Goal: Transaction & Acquisition: Purchase product/service

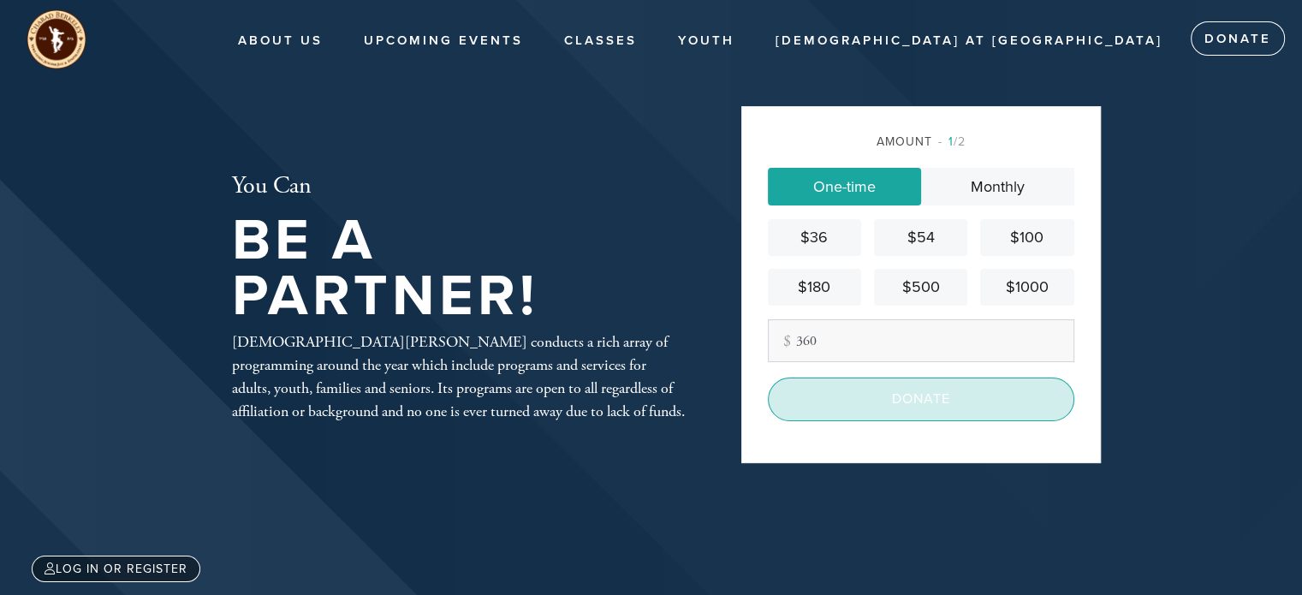
type input "360"
click at [950, 405] on input "Donate" at bounding box center [921, 399] width 307 height 43
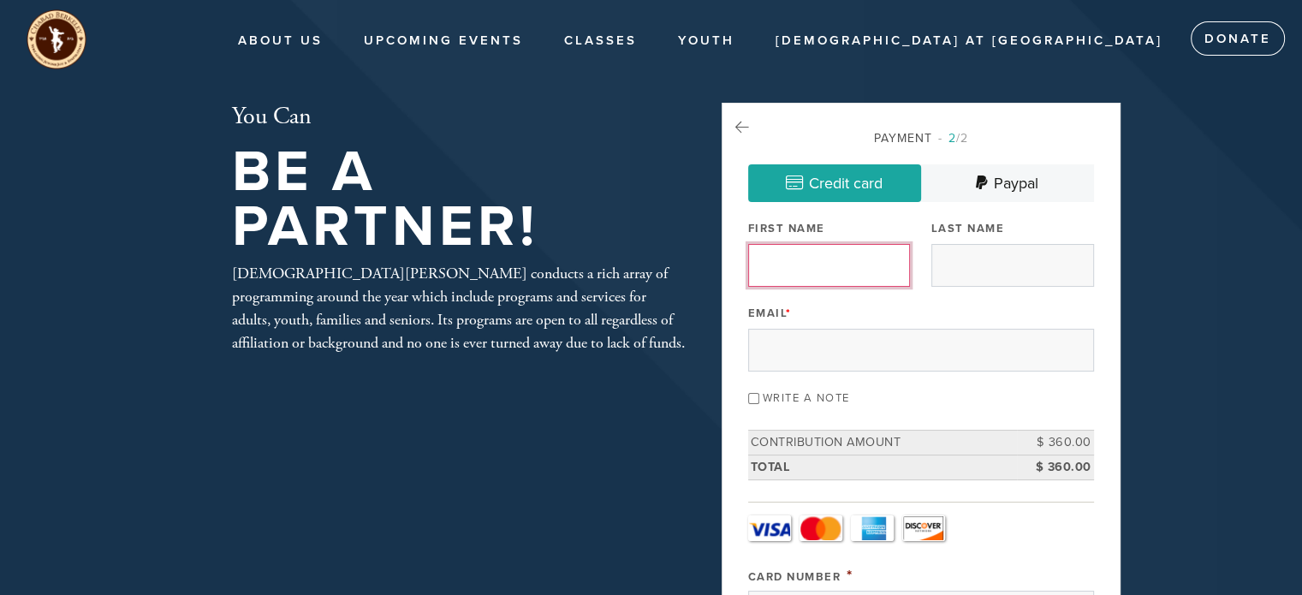
click at [839, 271] on input "First Name" at bounding box center [829, 265] width 163 height 43
type input "[PERSON_NAME] & [PERSON_NAME]"
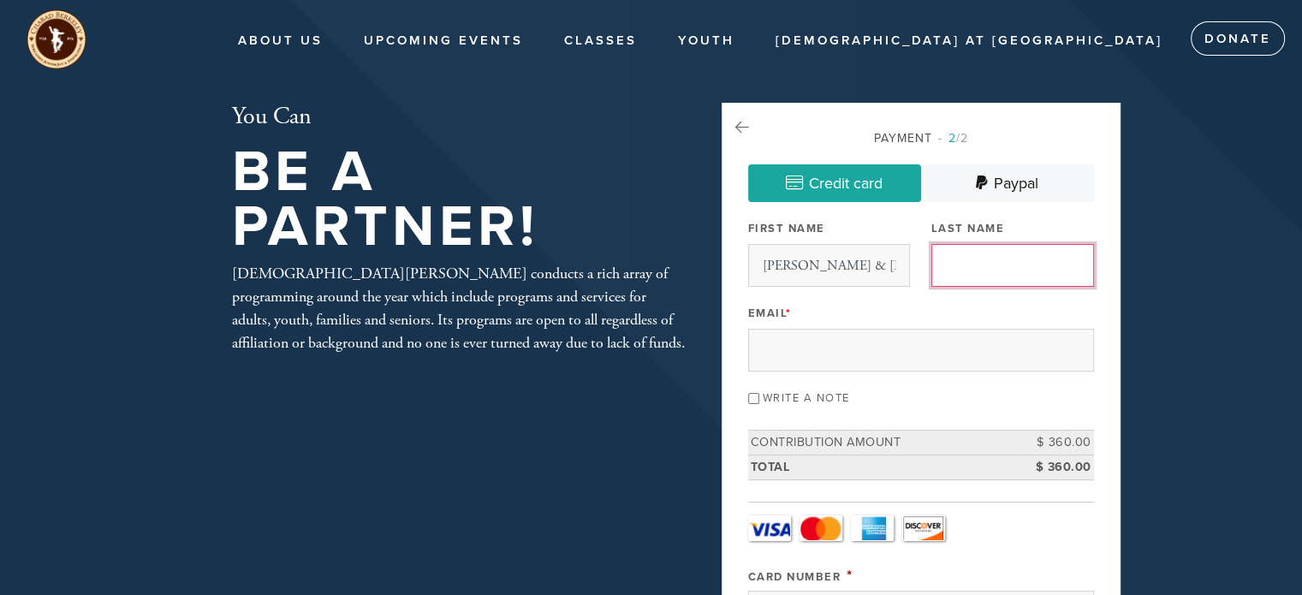
type input "[PERSON_NAME]"
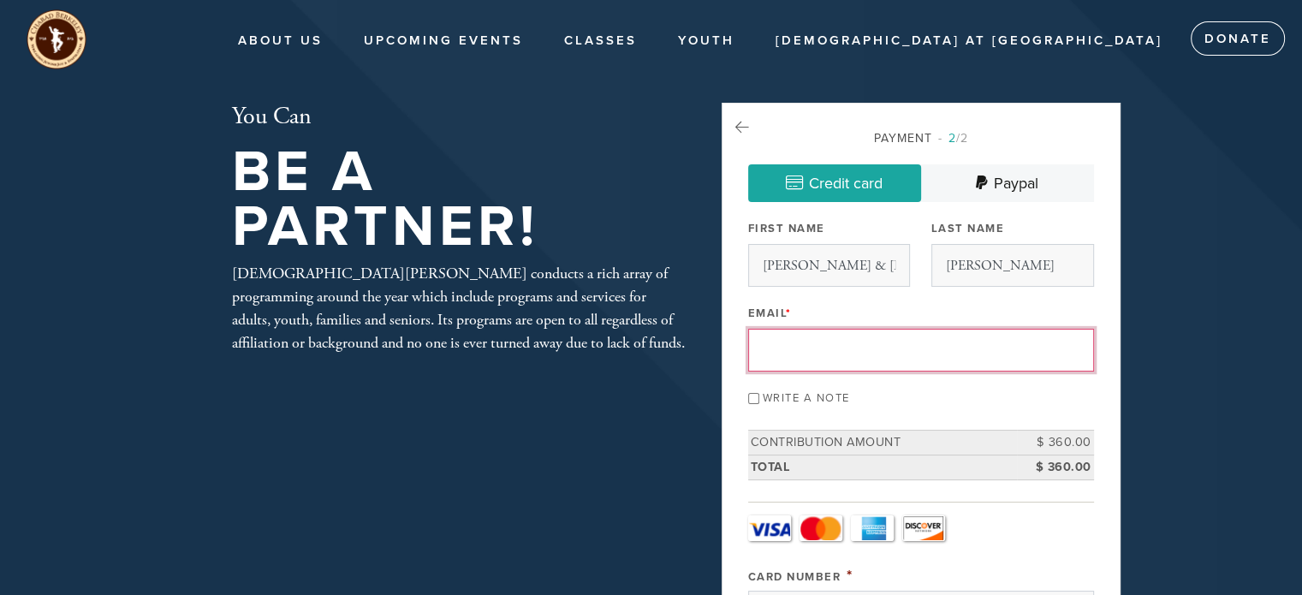
type input "[EMAIL_ADDRESS][DOMAIN_NAME]"
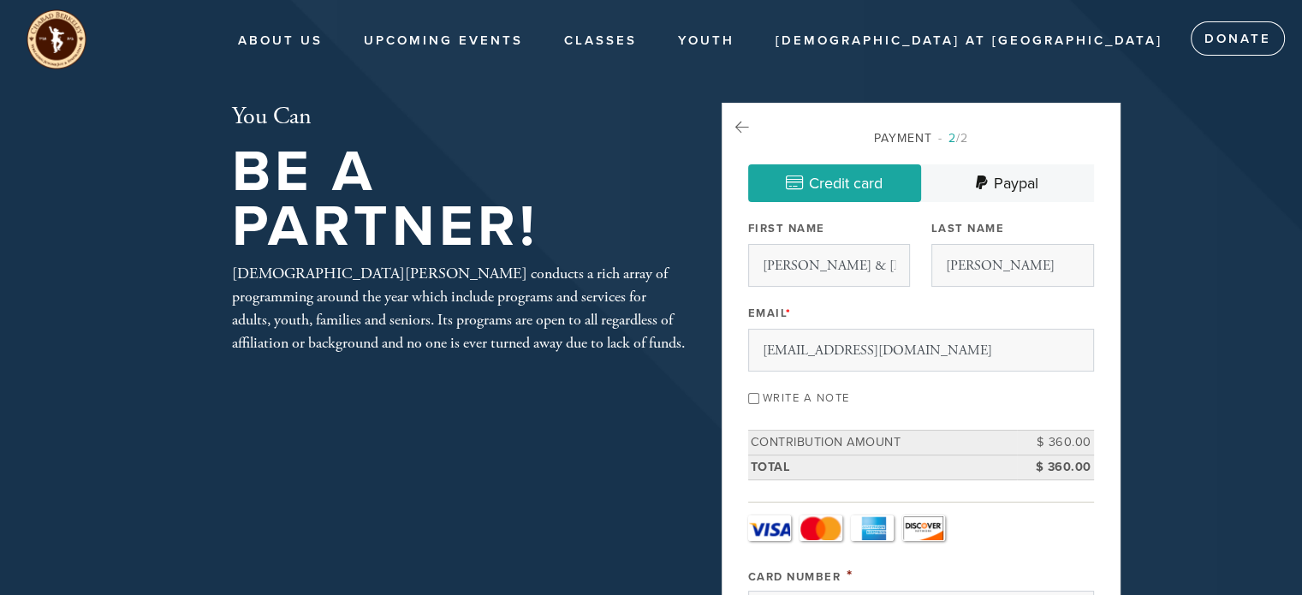
click at [759, 400] on input "Write a note" at bounding box center [753, 398] width 11 height 11
checkbox input "true"
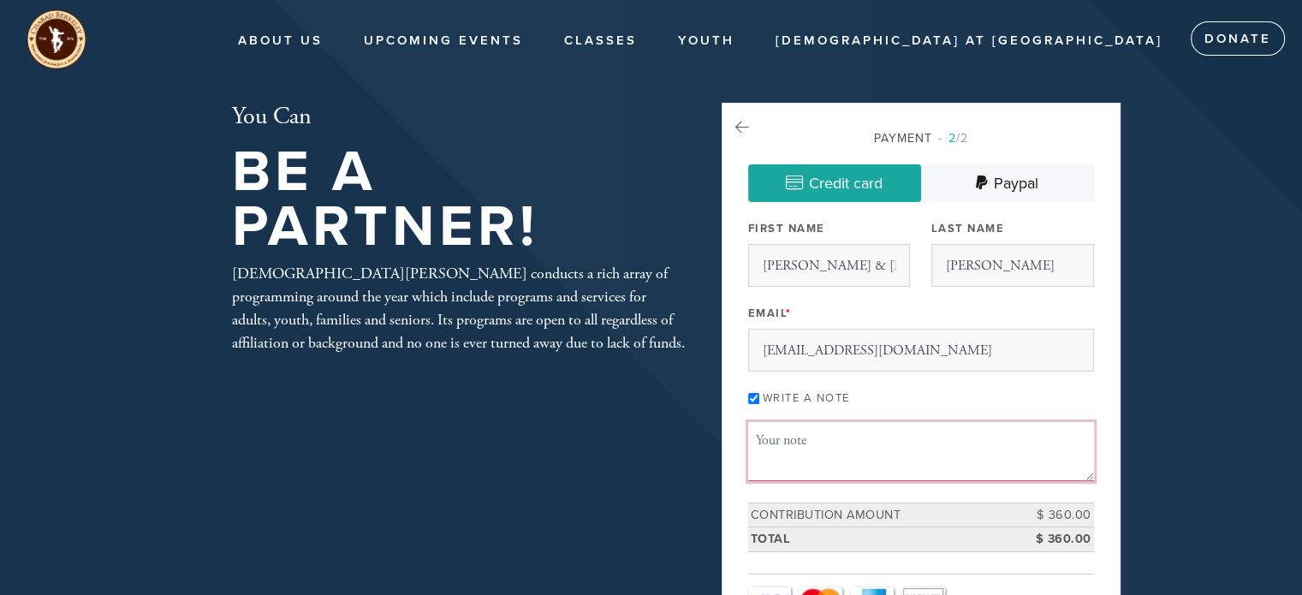
click at [849, 444] on textarea "Message or dedication" at bounding box center [921, 451] width 346 height 58
paste textarea "רב תודות ללוח תשפ"ו. כתיבה וחתימה טובה. [PERSON_NAME]"
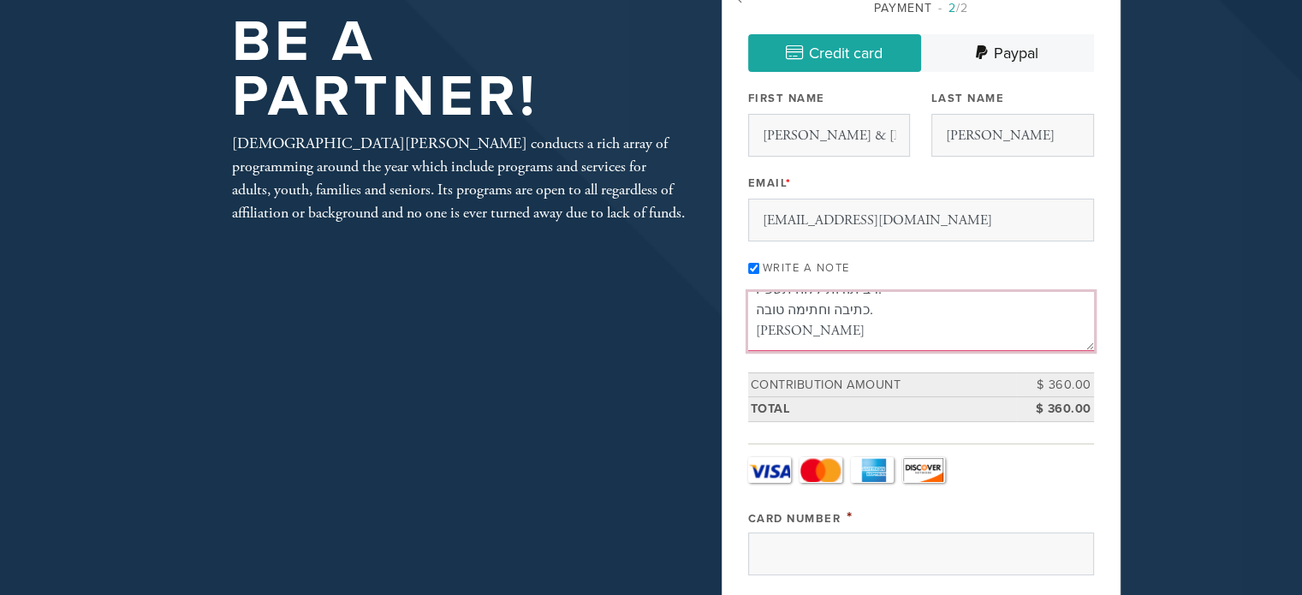
scroll to position [257, 0]
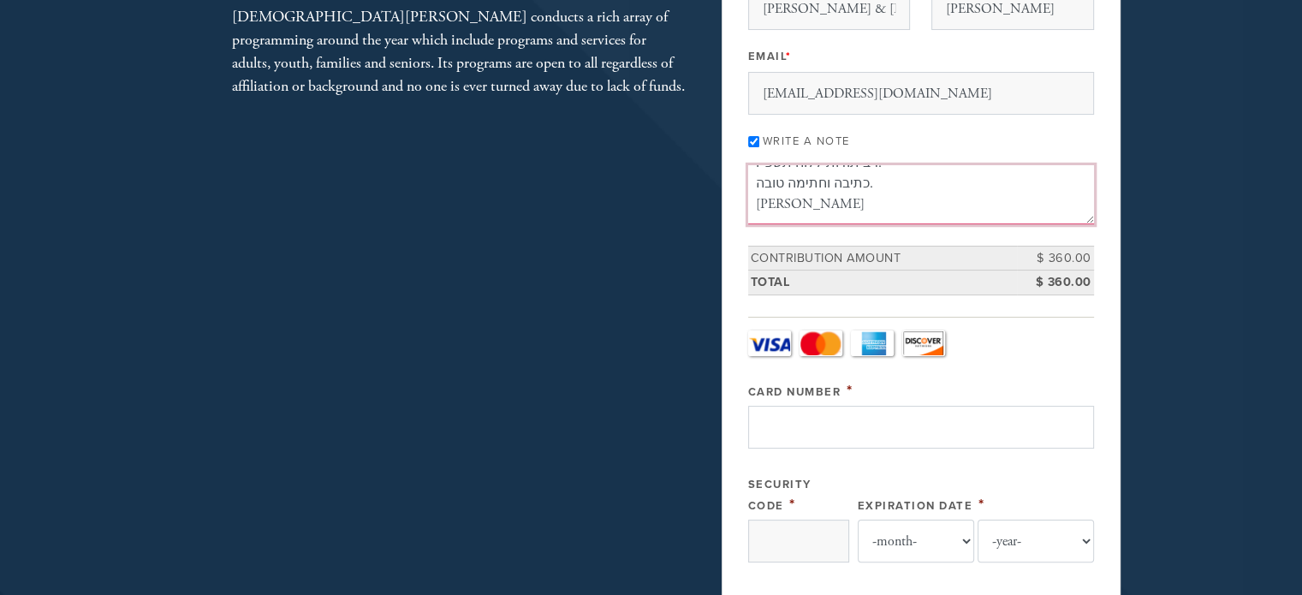
type textarea "רב תודות ללוח תשפ"ו. כתיבה וחתימה טובה. [PERSON_NAME]"
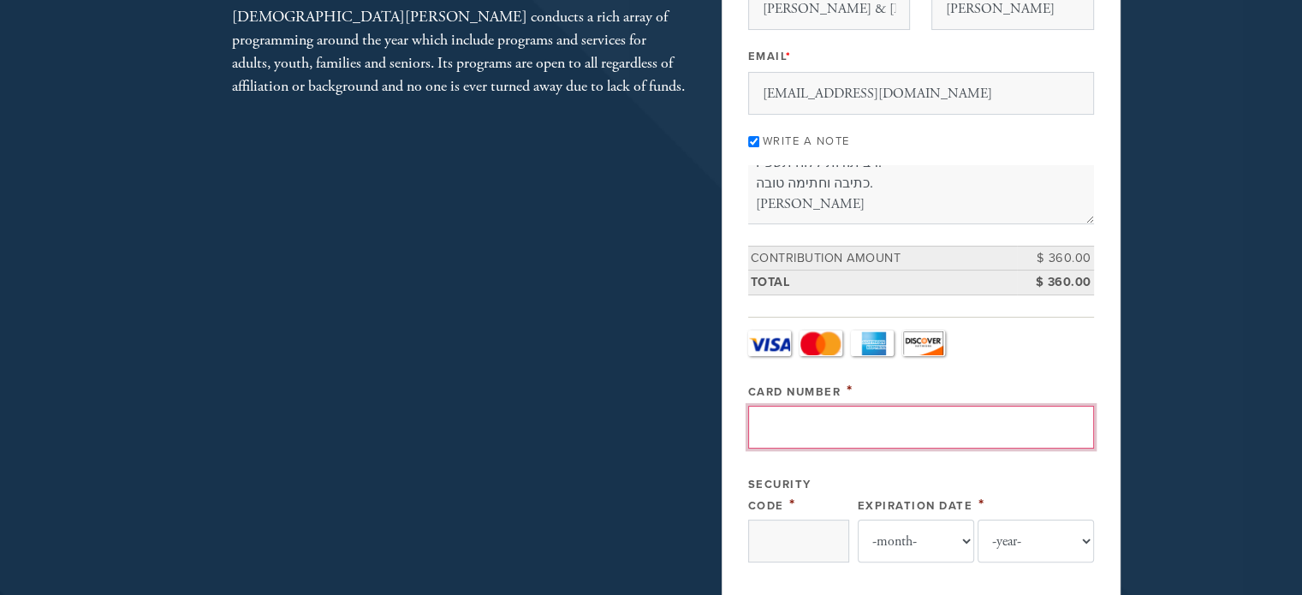
click at [841, 424] on input "Card Number" at bounding box center [921, 427] width 346 height 43
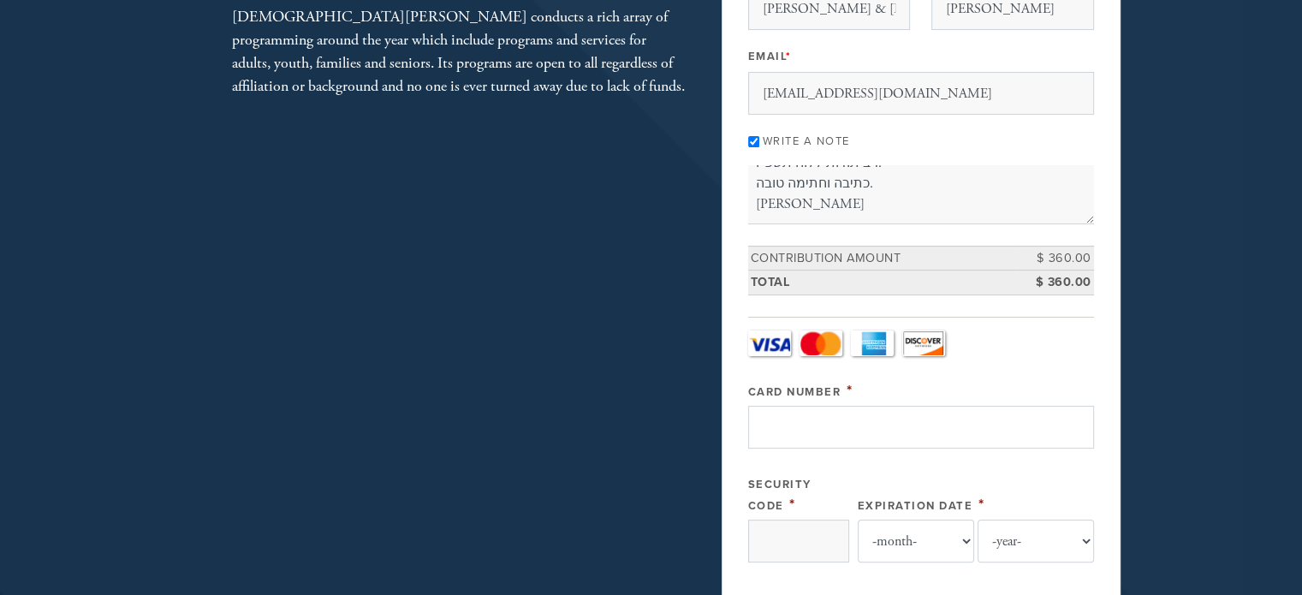
type input "4465420576875017"
select select "6"
select select "2027"
type input "Goodman"
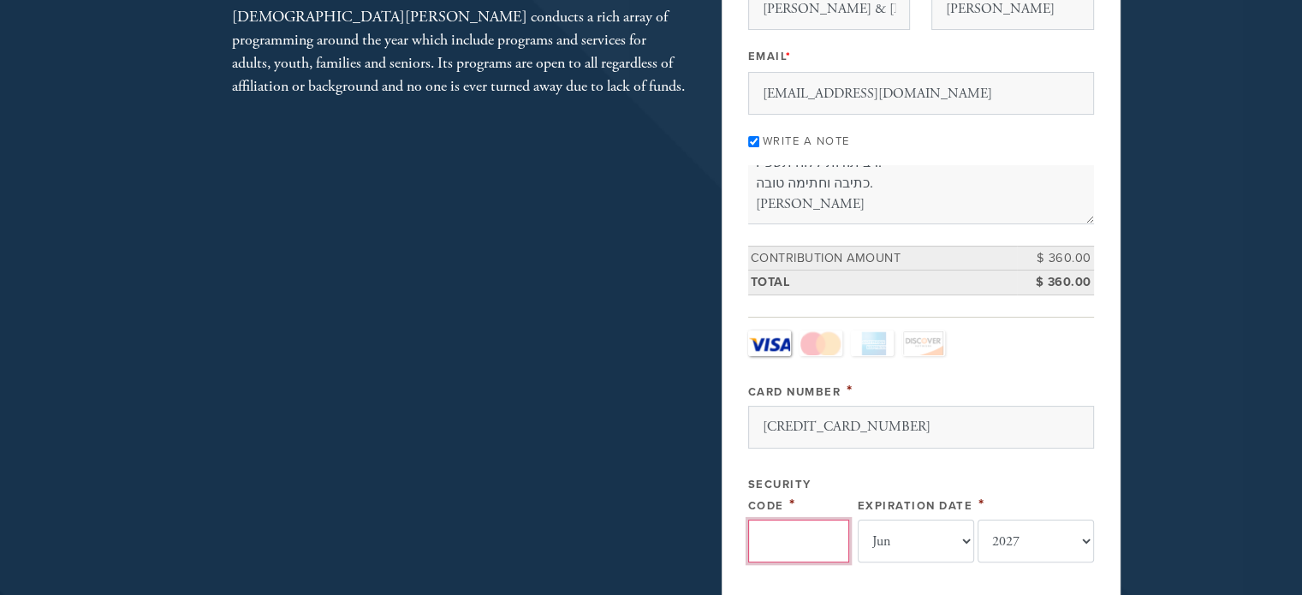
click at [816, 545] on input "Security Code" at bounding box center [798, 541] width 101 height 43
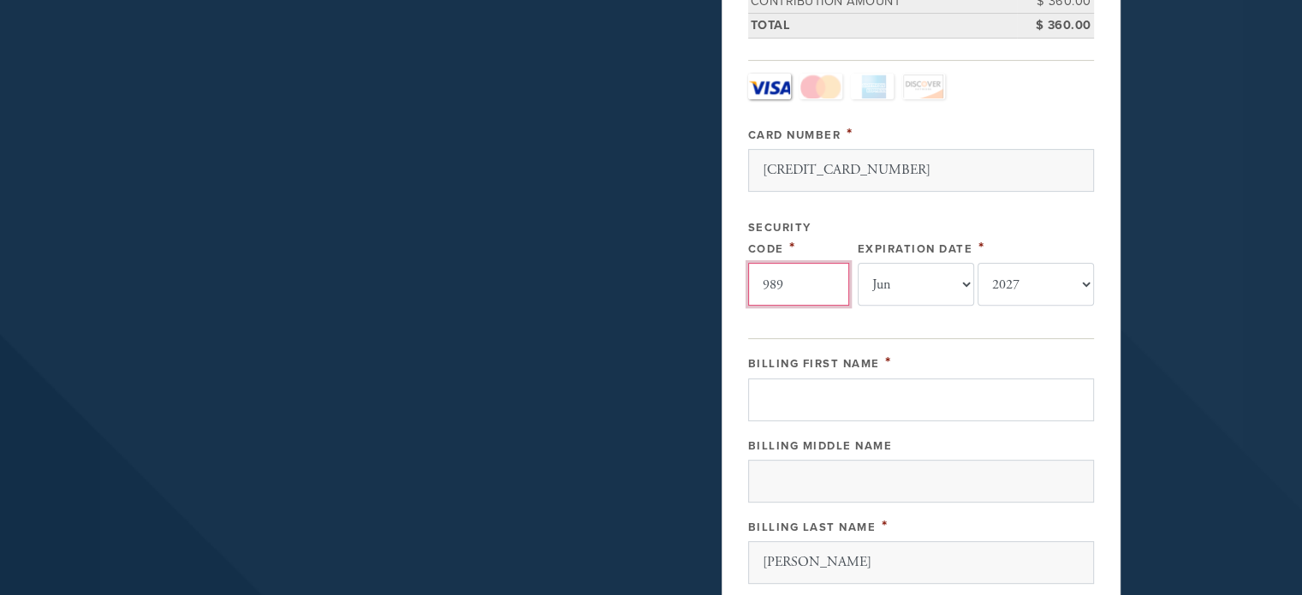
type input "989"
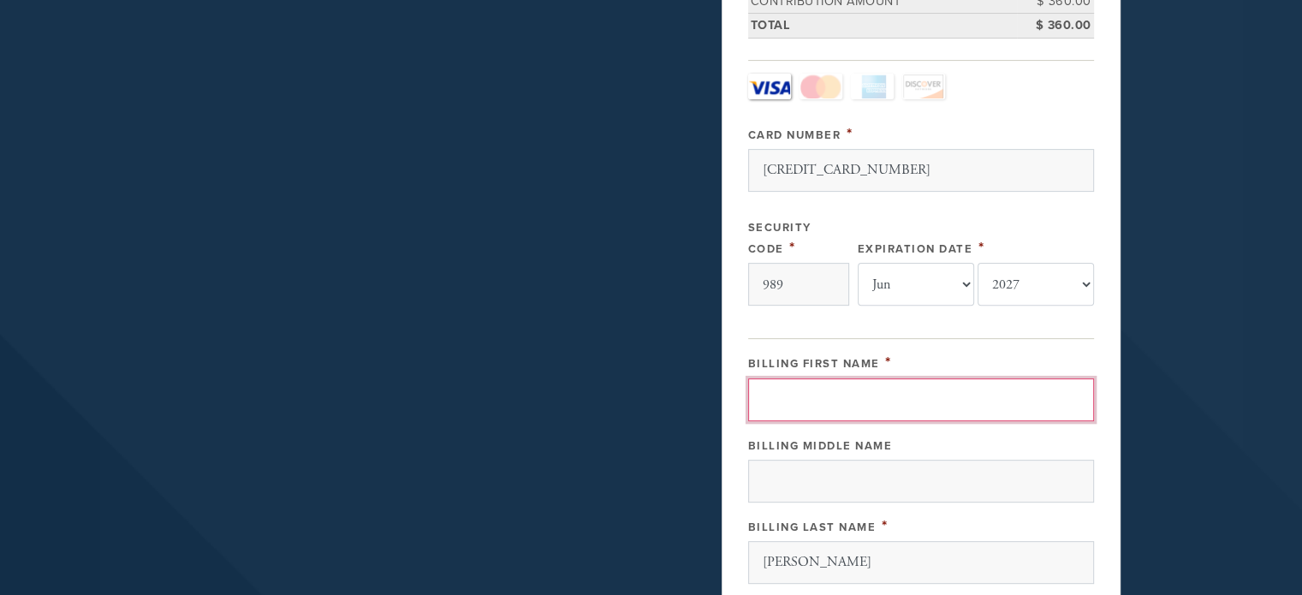
click at [840, 395] on input "Billing First Name" at bounding box center [921, 399] width 346 height 43
type input "Nachman"
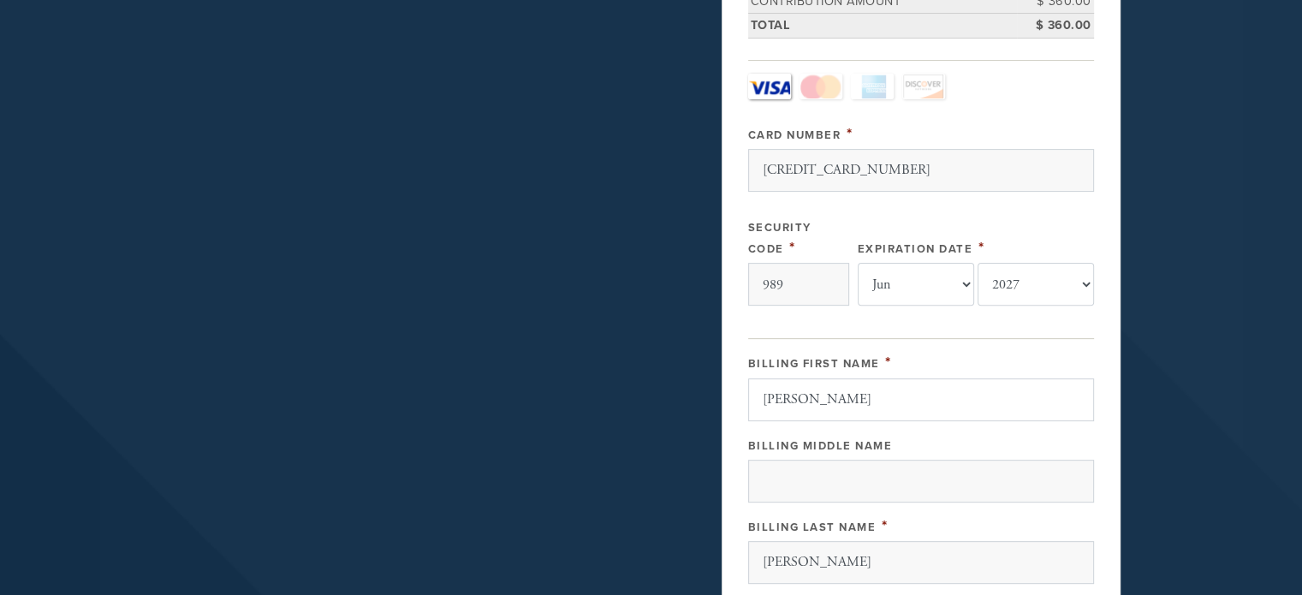
type input "380 Peachstone Terrace"
type input "San Rafael"
type input "94903"
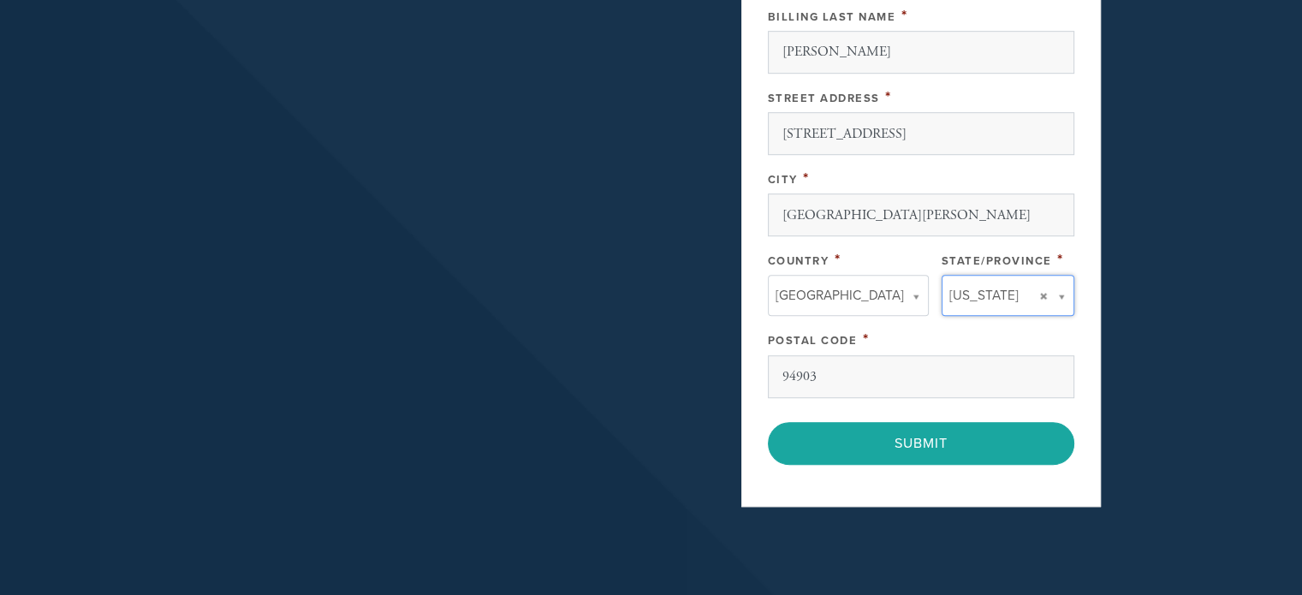
scroll to position [1064, 0]
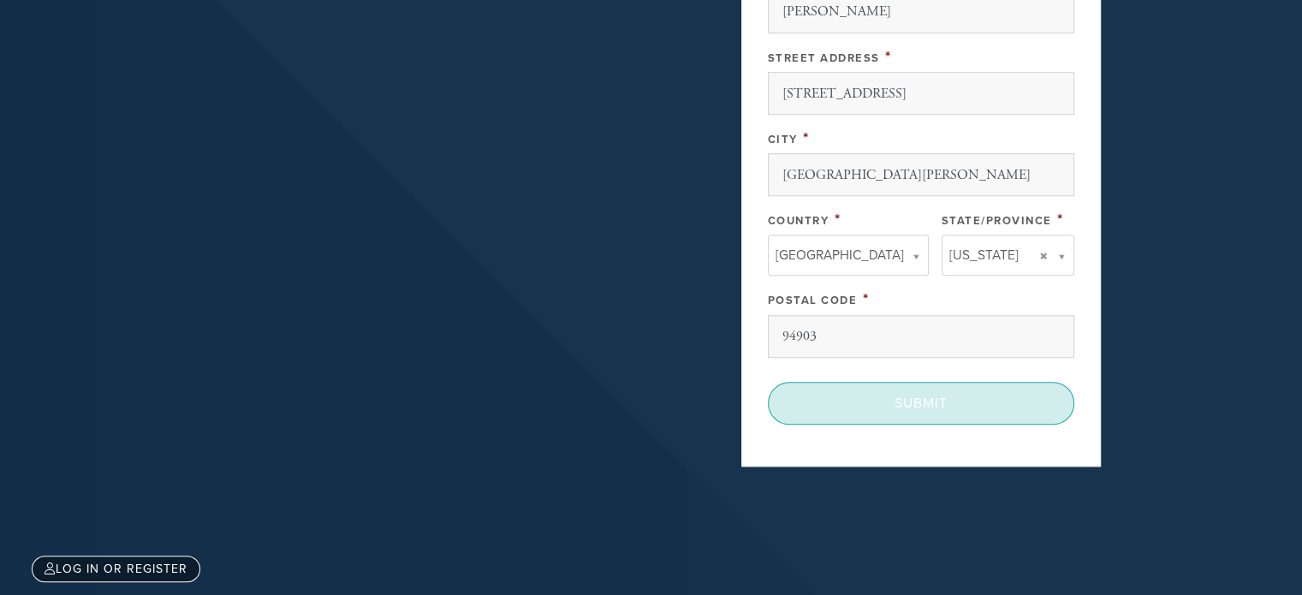
click at [890, 407] on input "Submit" at bounding box center [921, 403] width 307 height 43
